Goal: Task Accomplishment & Management: Use online tool/utility

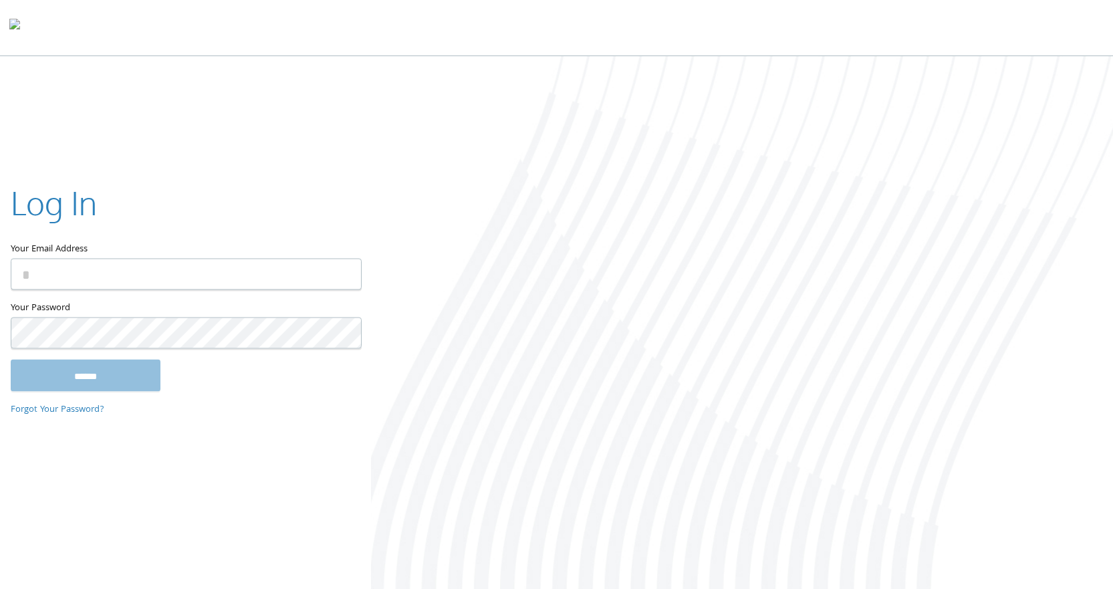
type input "**********"
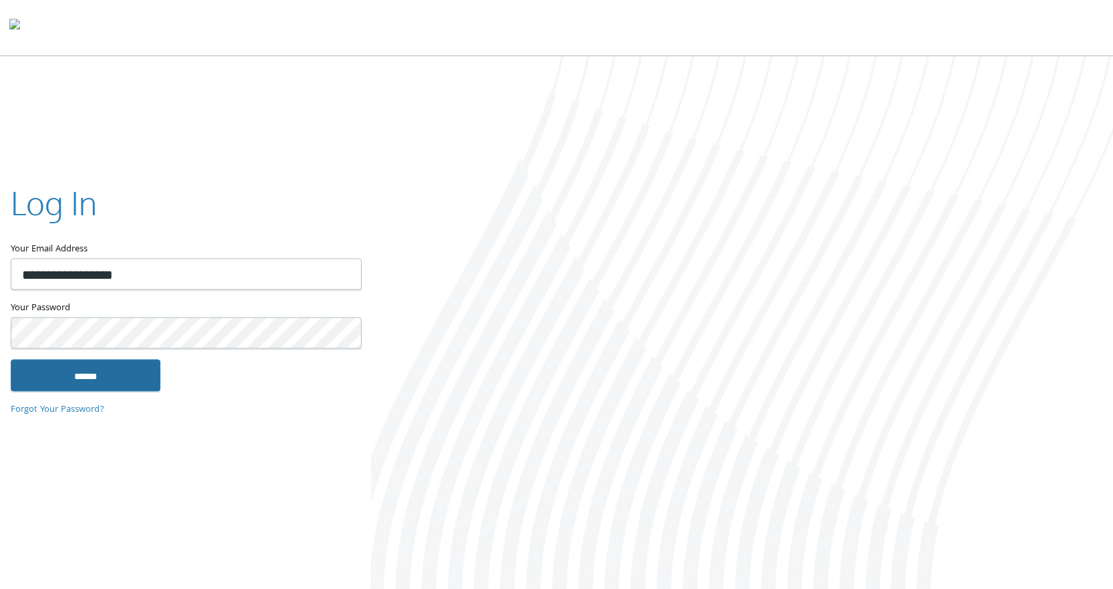
click at [75, 373] on input "******" at bounding box center [86, 375] width 150 height 32
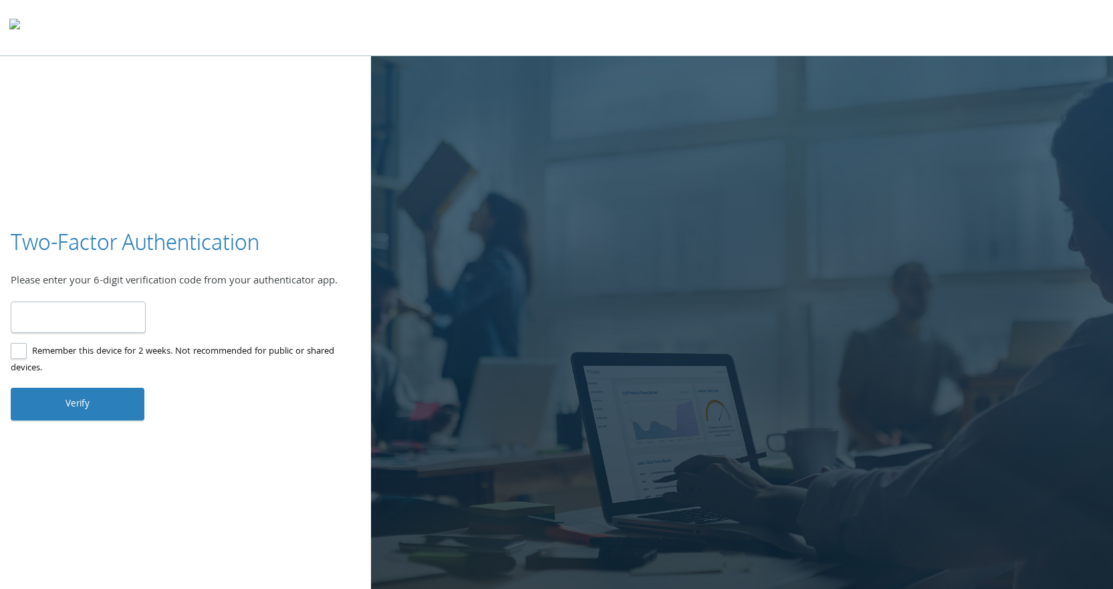
type input "******"
